Goal: Task Accomplishment & Management: Use online tool/utility

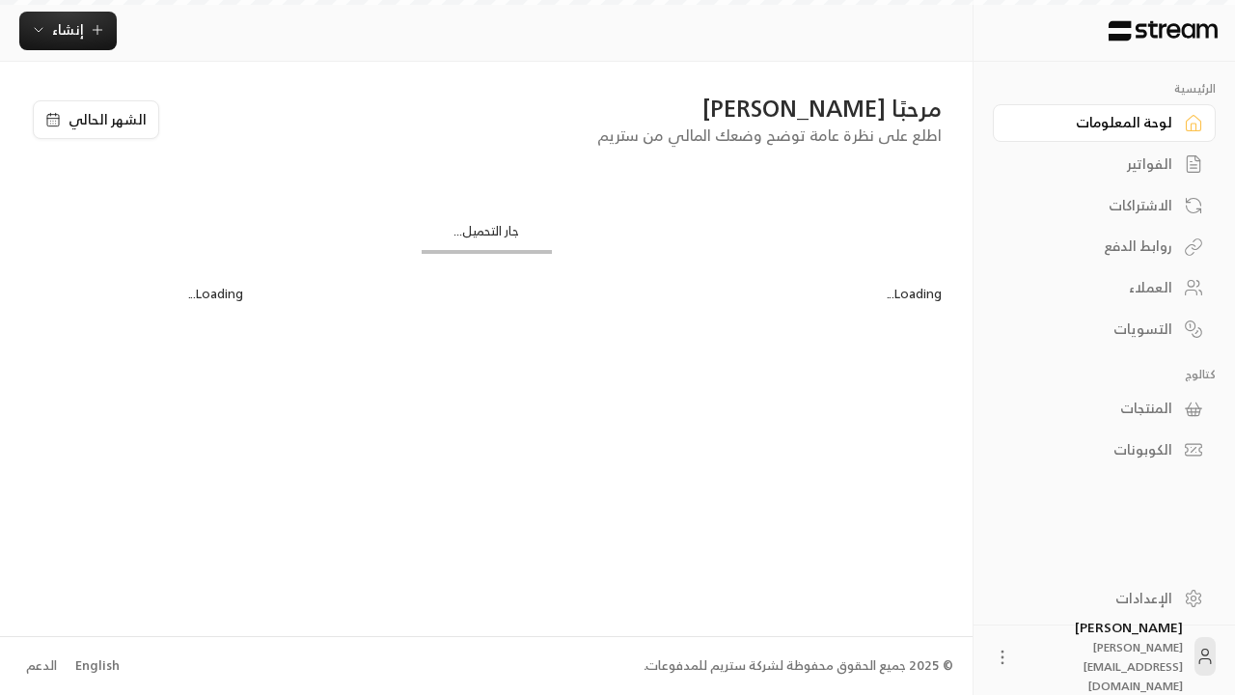
click at [95, 665] on div "English" at bounding box center [97, 665] width 44 height 19
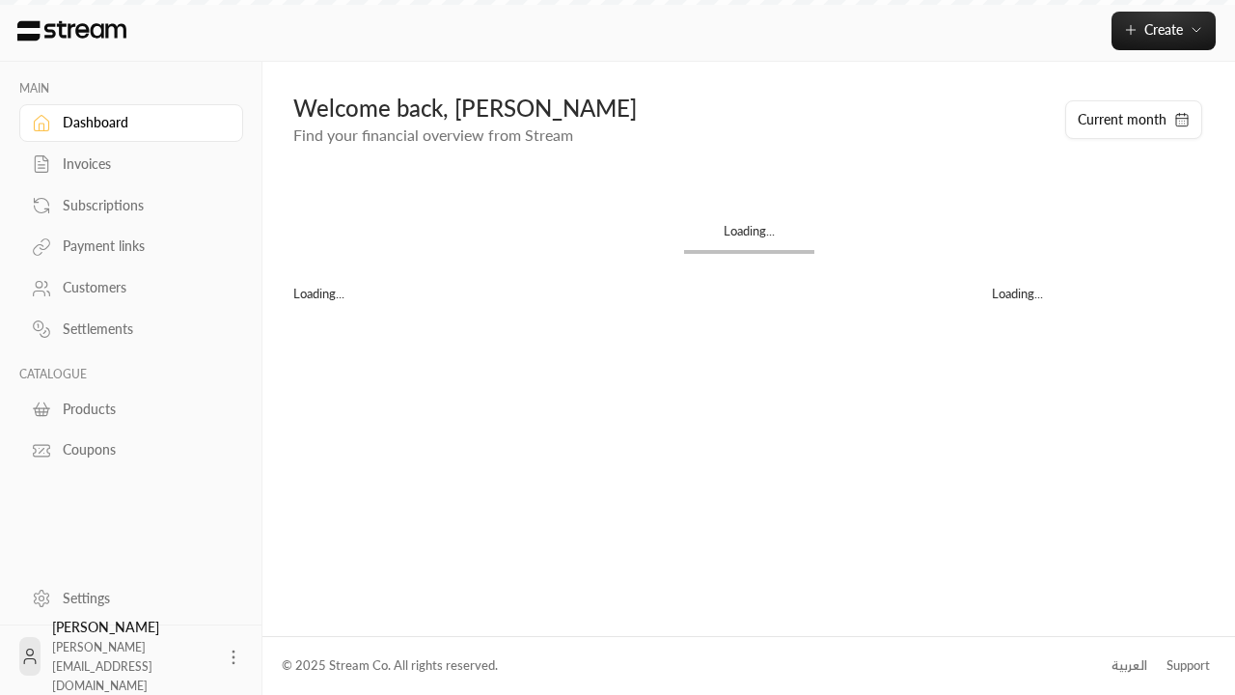
click at [128, 408] on div "Products" at bounding box center [141, 409] width 156 height 19
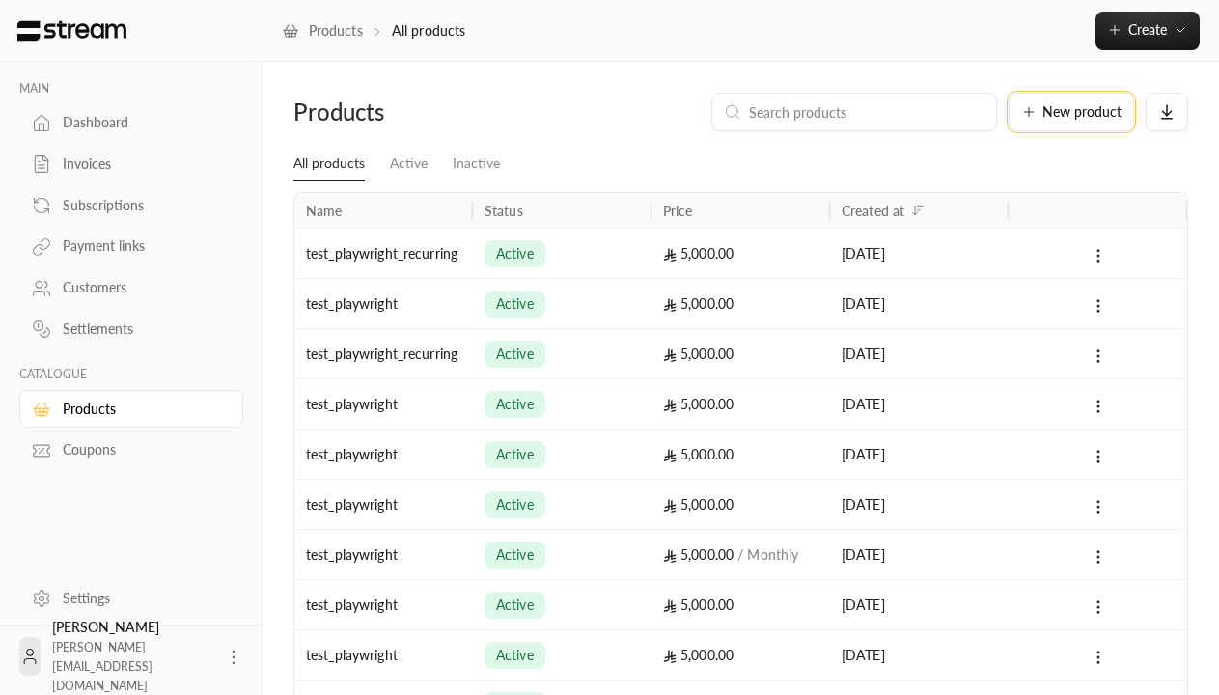
click at [1071, 112] on span "New product" at bounding box center [1081, 112] width 79 height 14
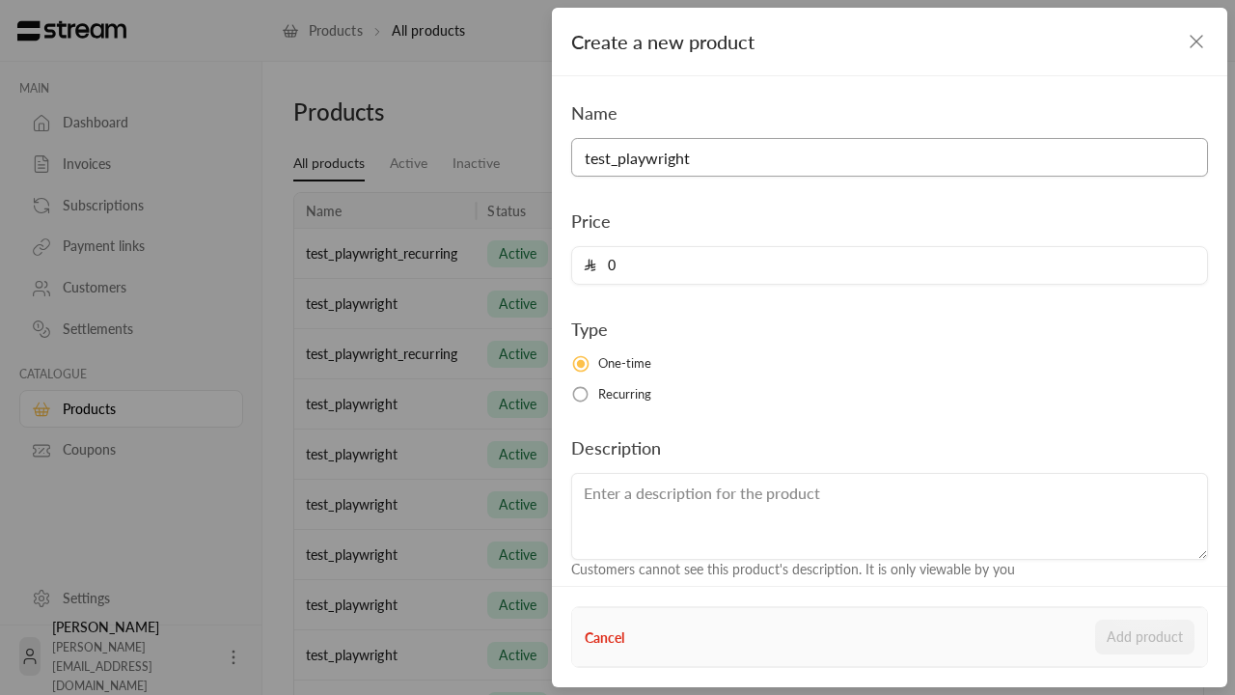
type input "test_playwright"
type input "5000"
click at [1146, 637] on button "Add product" at bounding box center [1144, 637] width 99 height 35
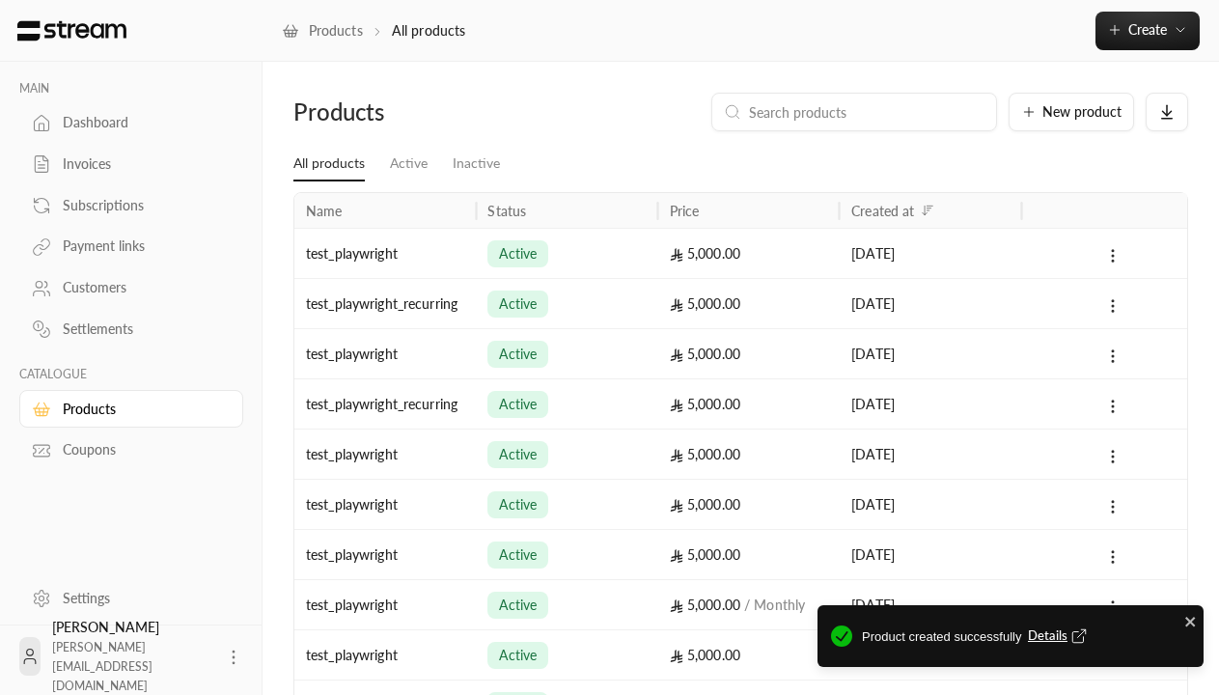
click at [1059, 636] on span "Details" at bounding box center [1060, 635] width 64 height 19
